Goal: Transaction & Acquisition: Book appointment/travel/reservation

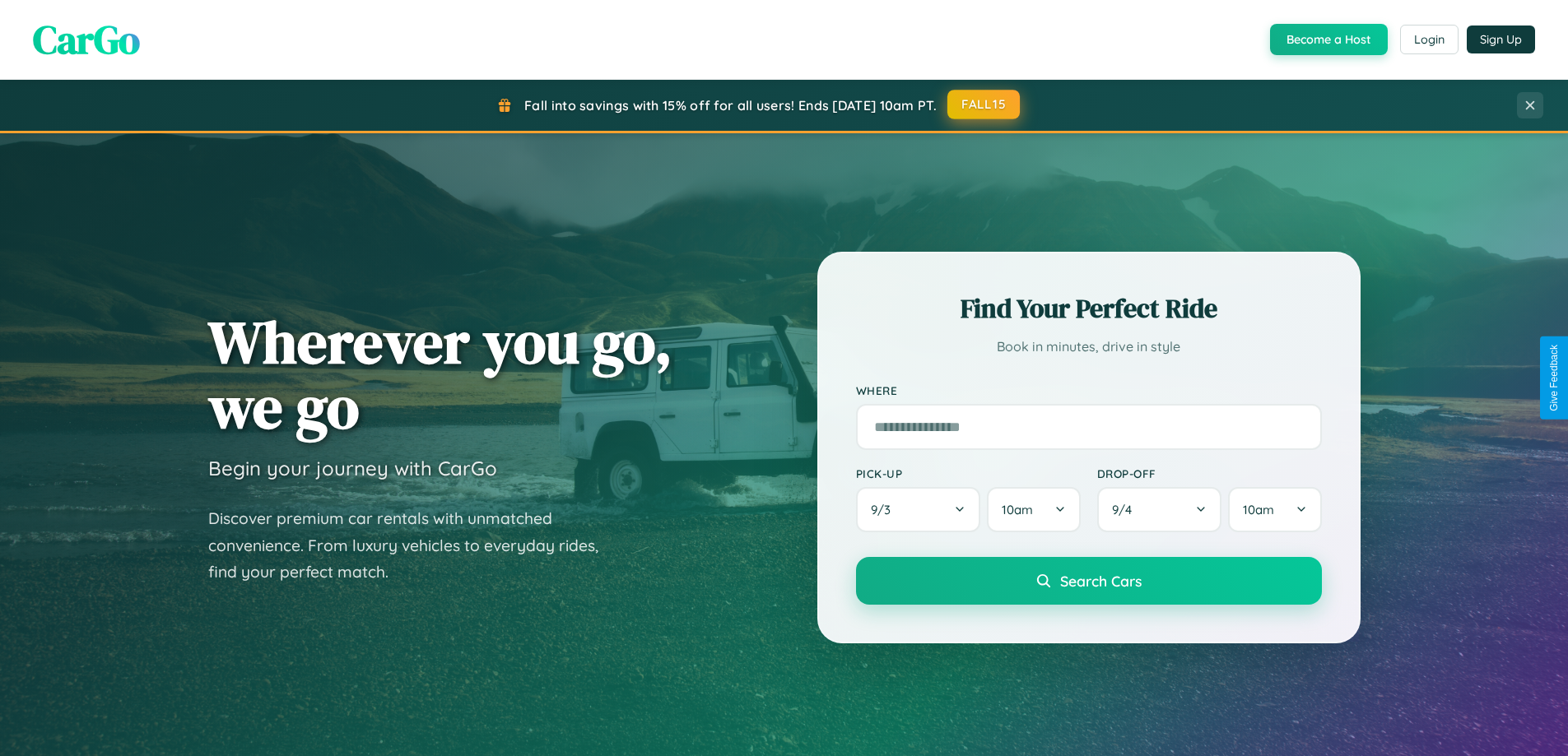
click at [985, 104] on button "FALL15" at bounding box center [983, 104] width 72 height 30
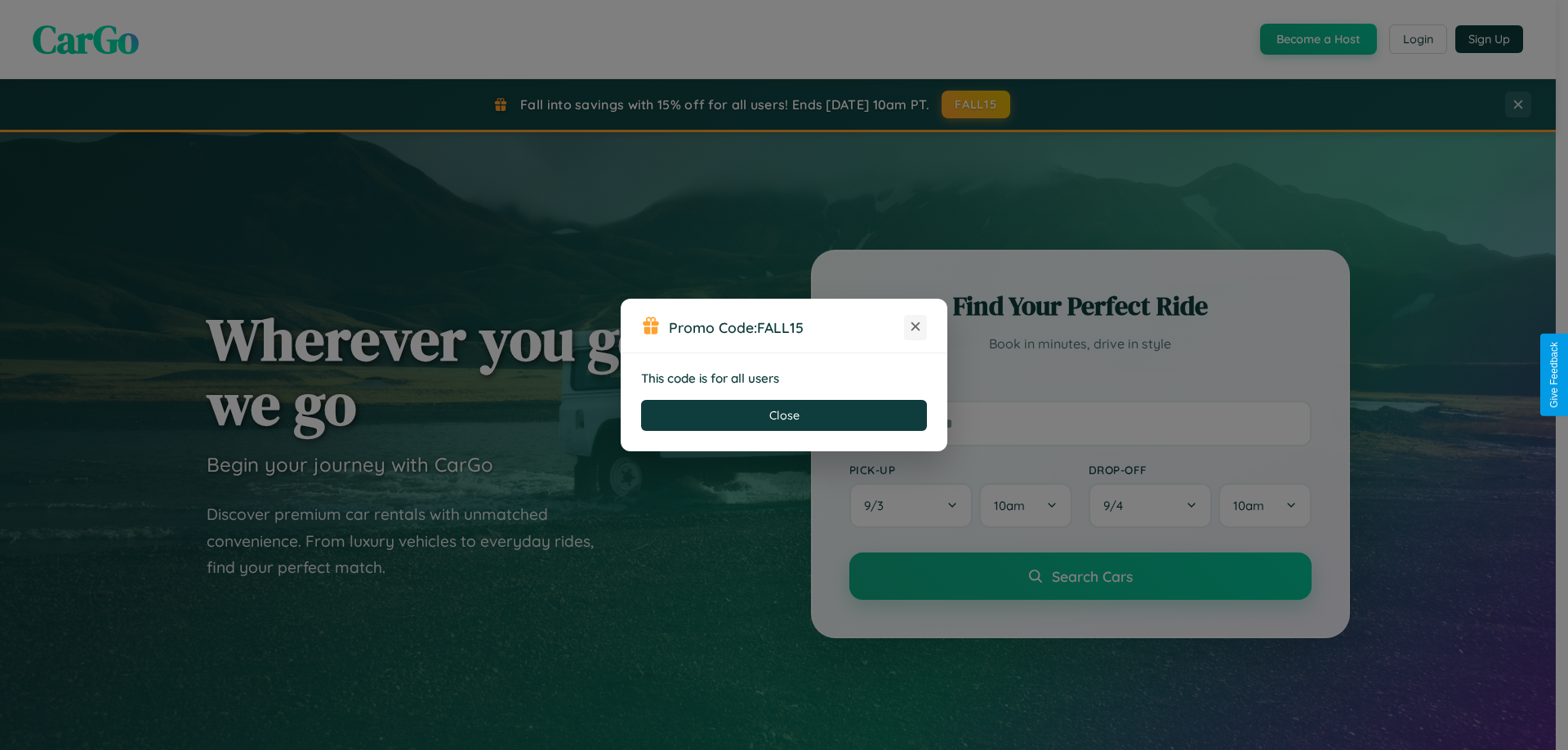
click at [915, 327] on icon at bounding box center [915, 327] width 17 height 17
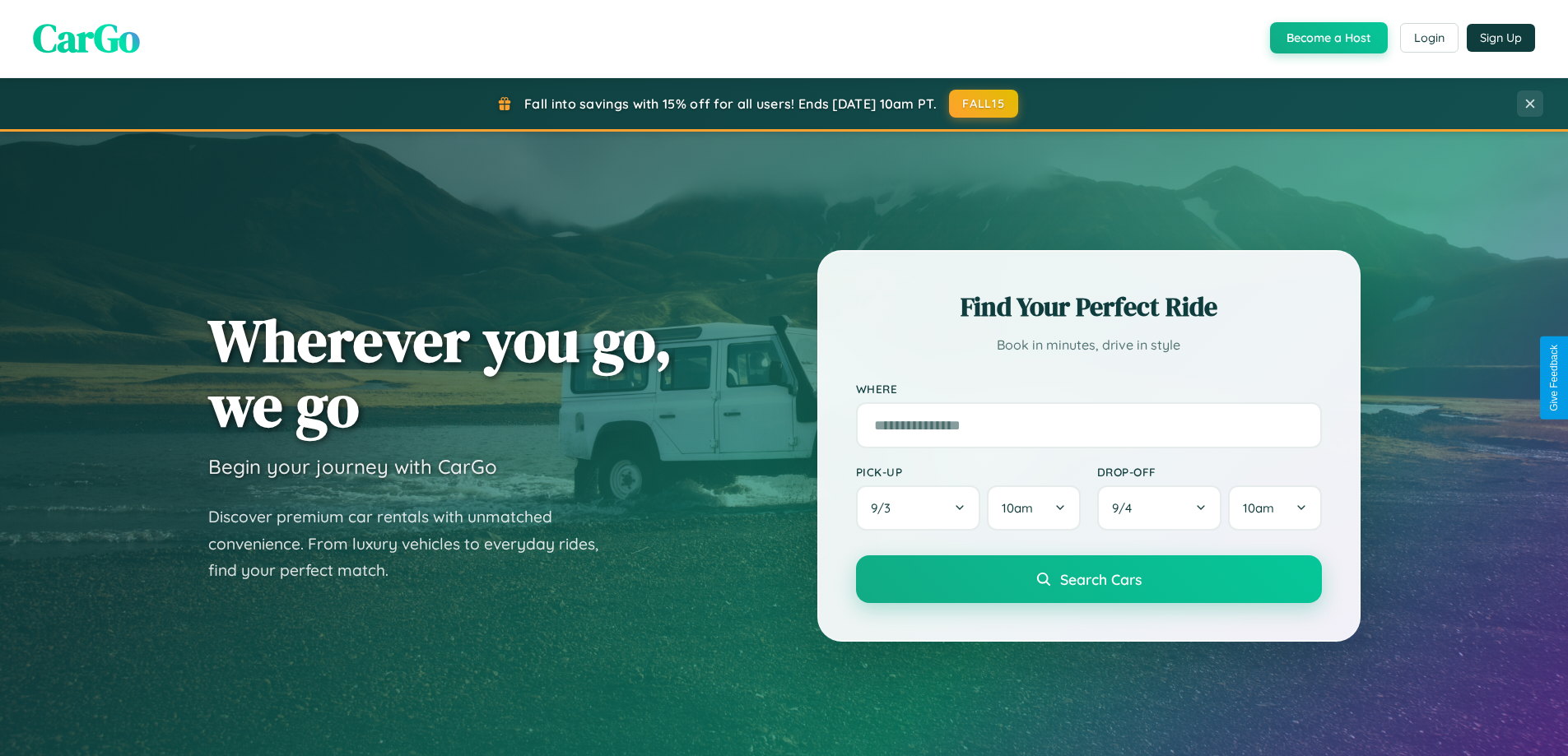
scroll to position [1449, 0]
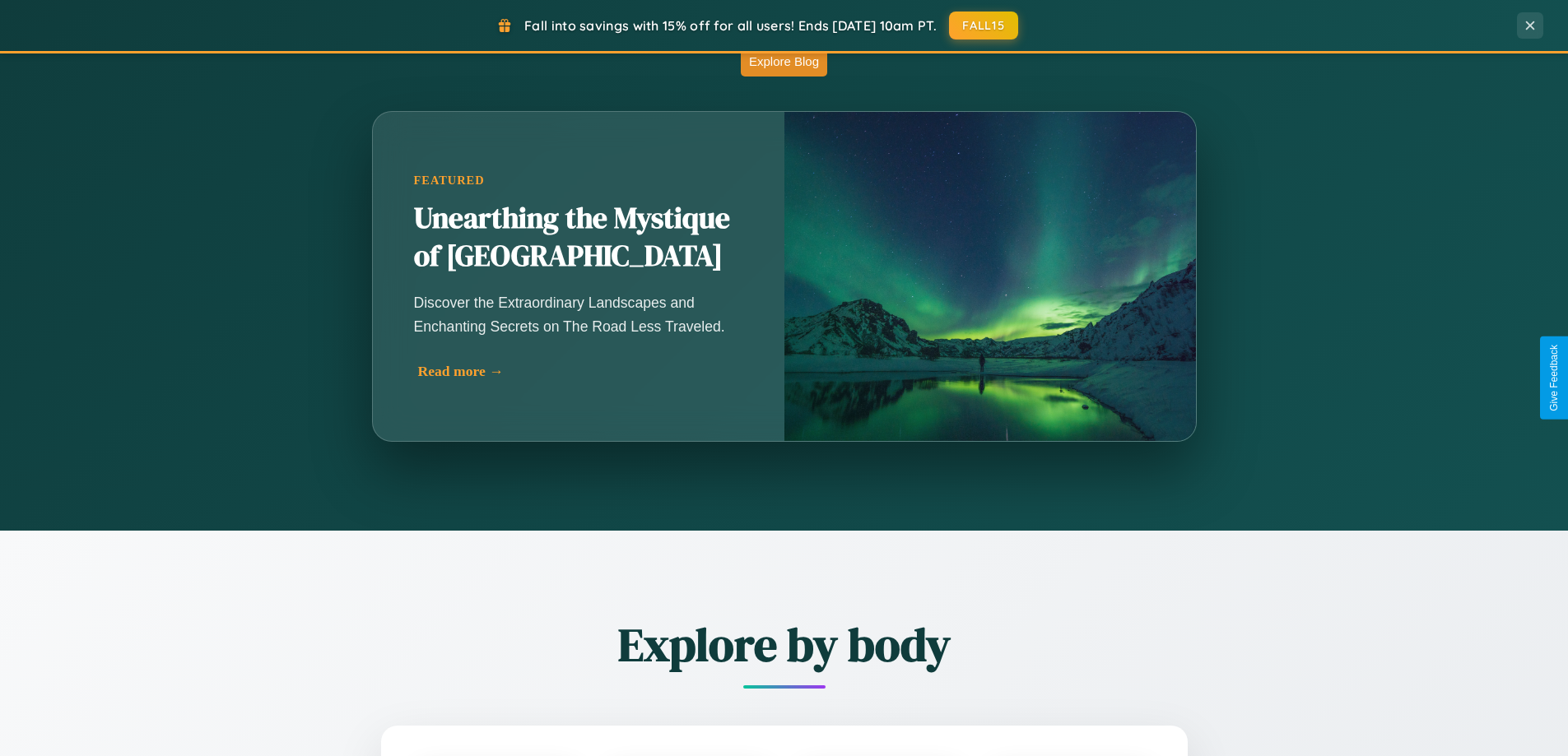
click at [581, 371] on div "Read more →" at bounding box center [582, 371] width 329 height 17
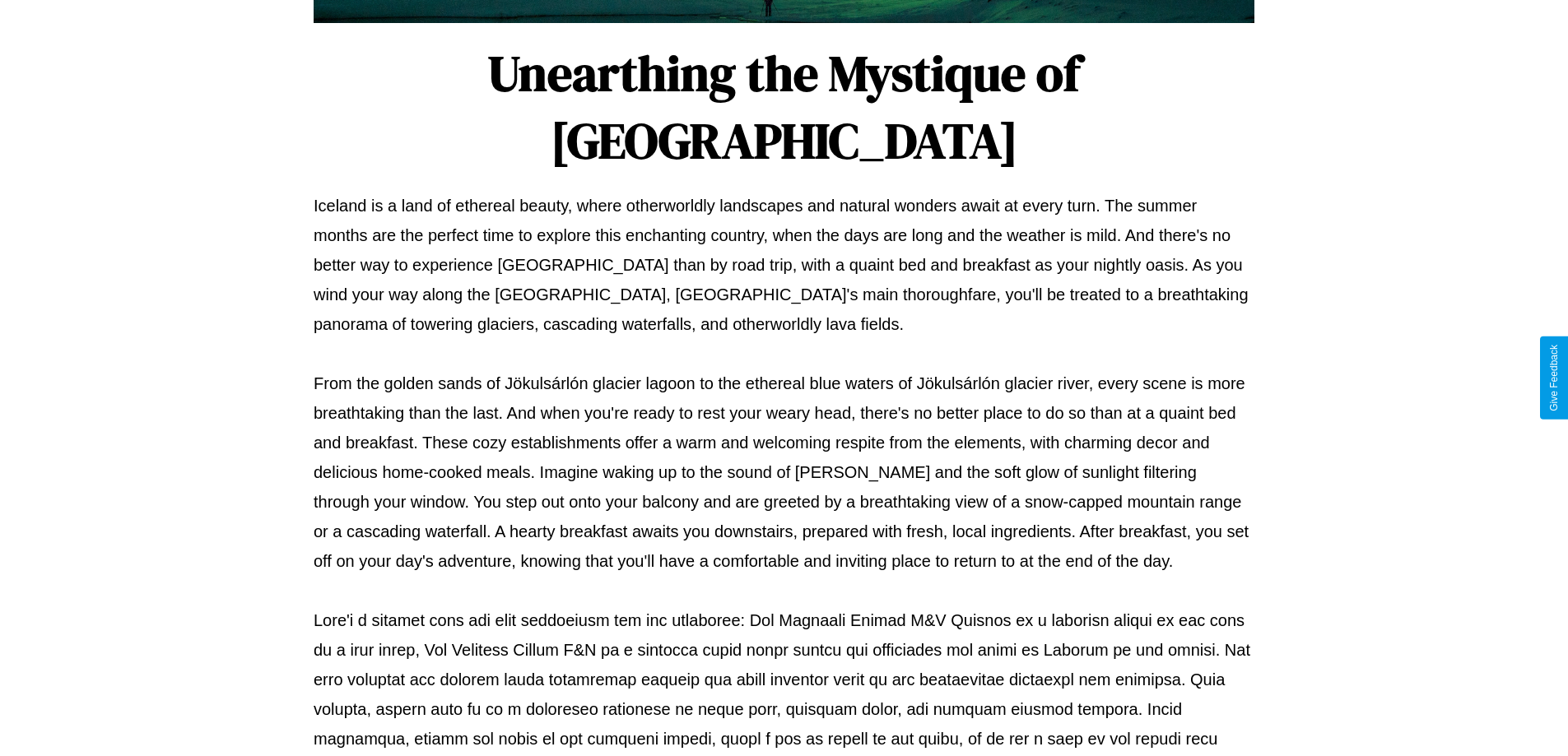
scroll to position [532, 0]
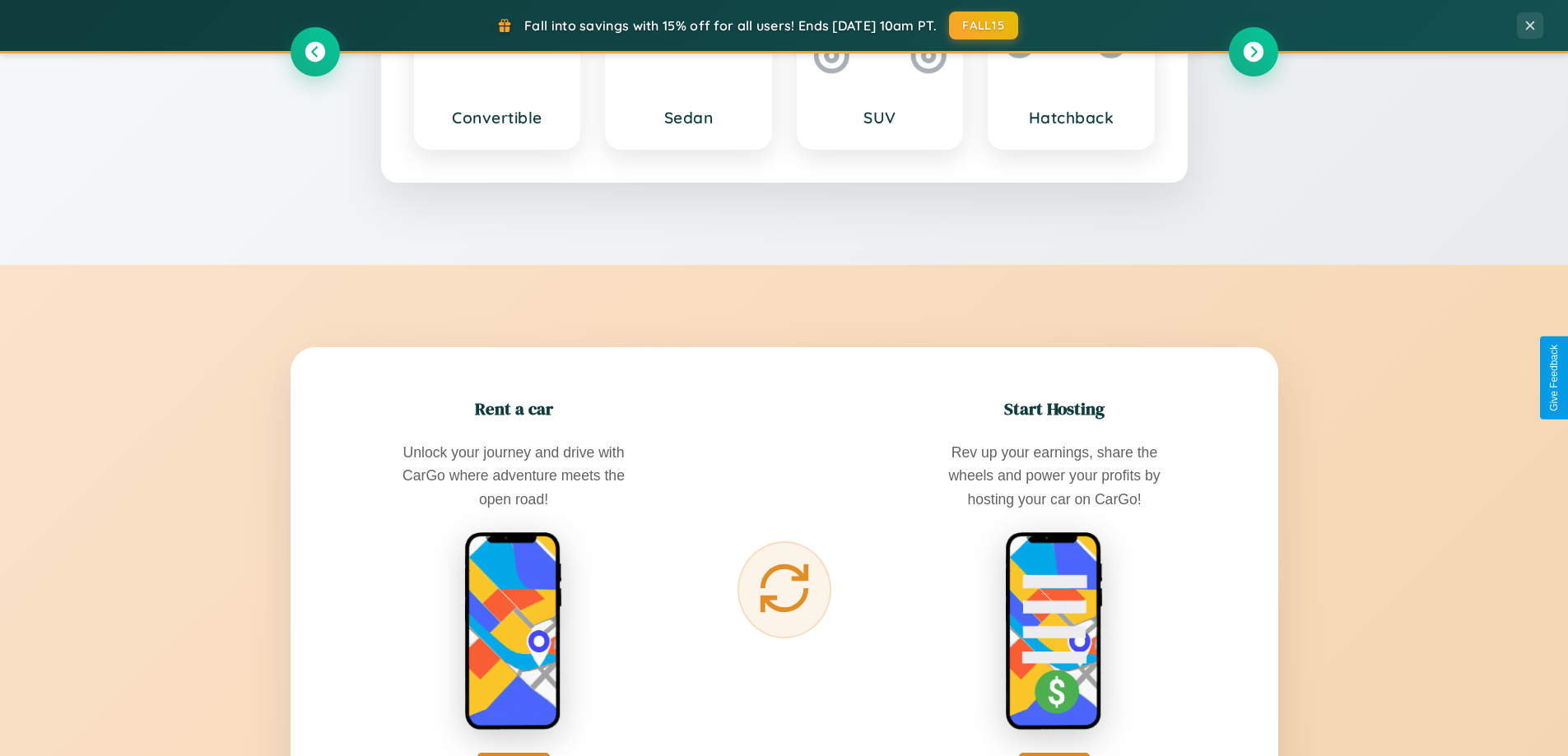
scroll to position [2644, 0]
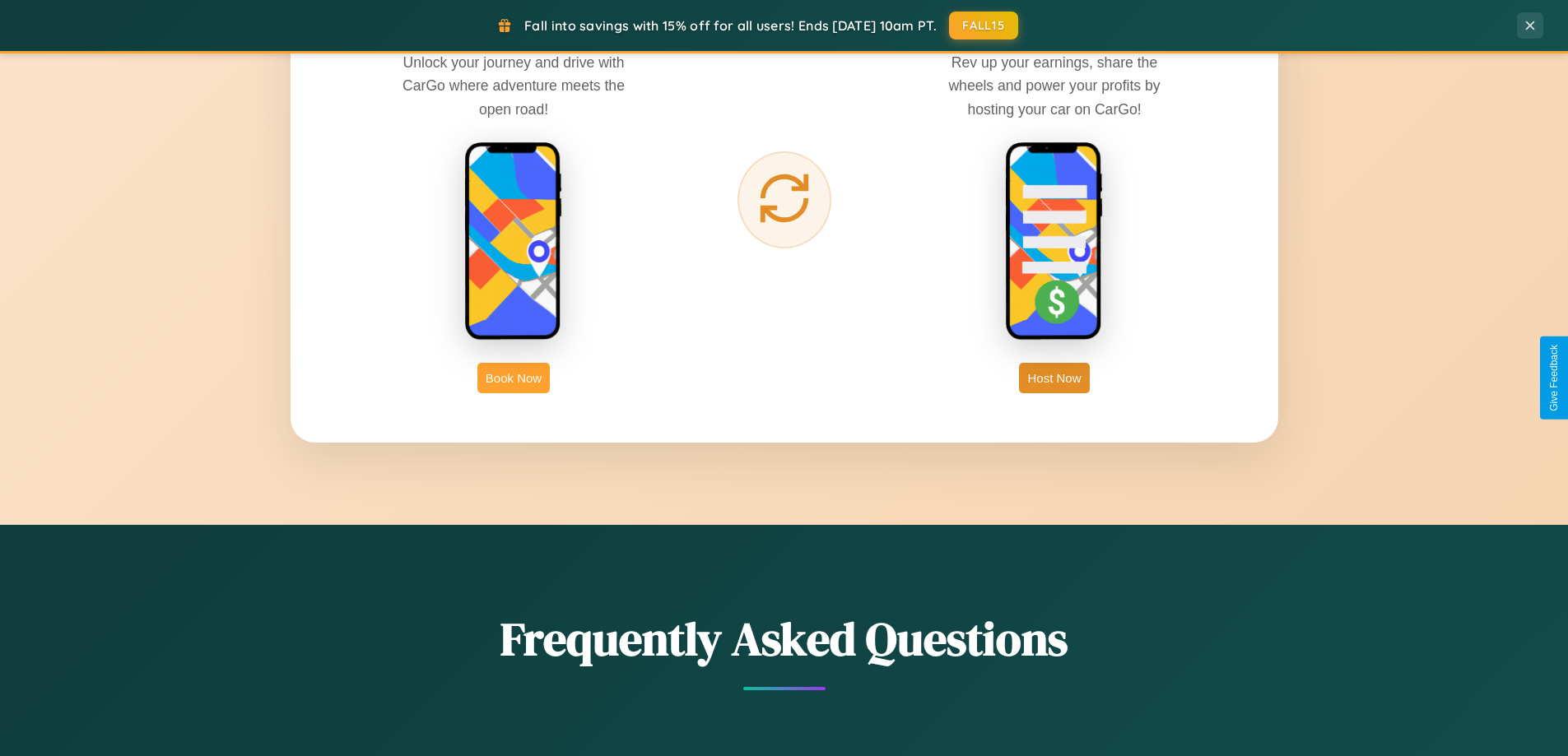
click at [514, 378] on button "Book Now" at bounding box center [513, 378] width 72 height 30
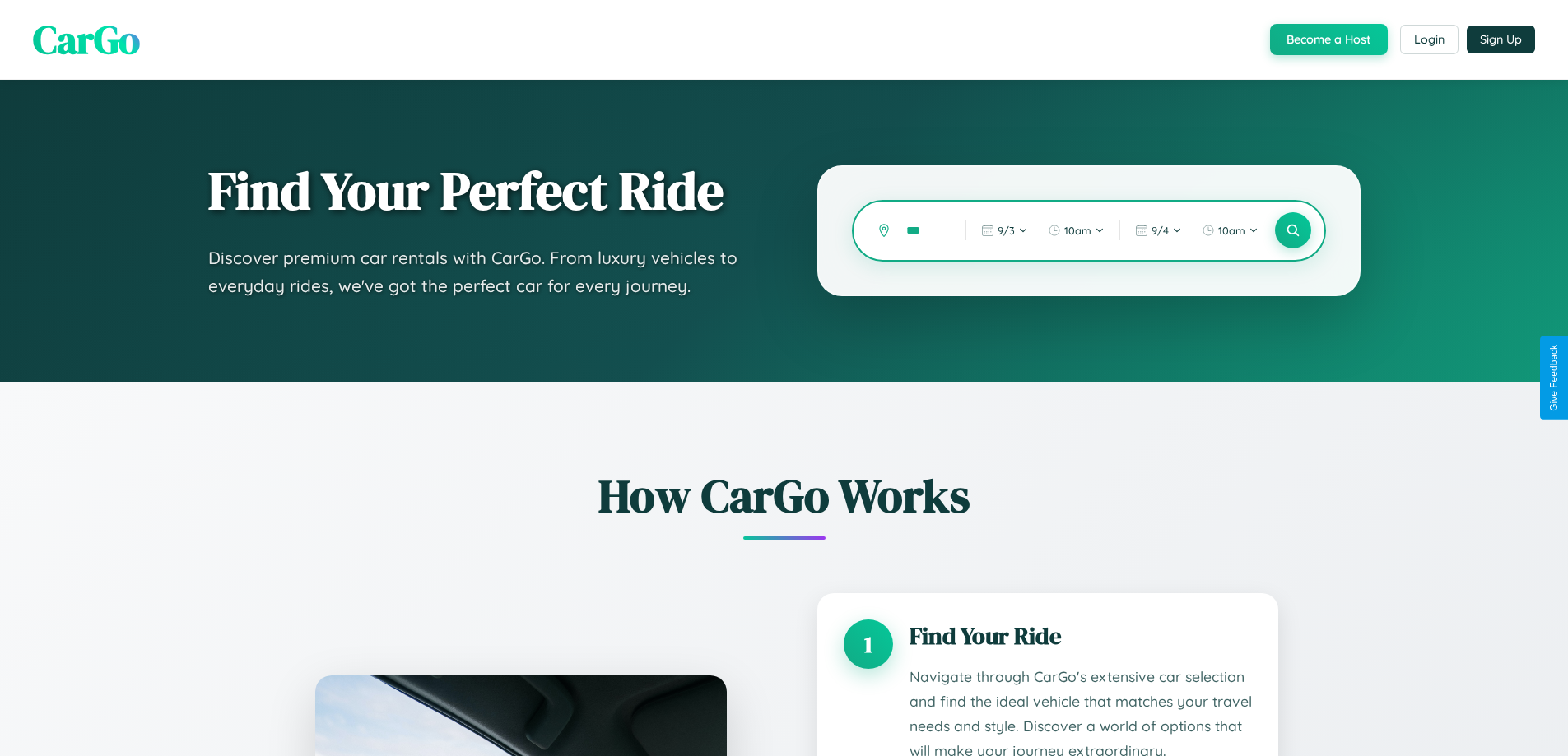
type input "****"
